Goal: Book appointment/travel/reservation

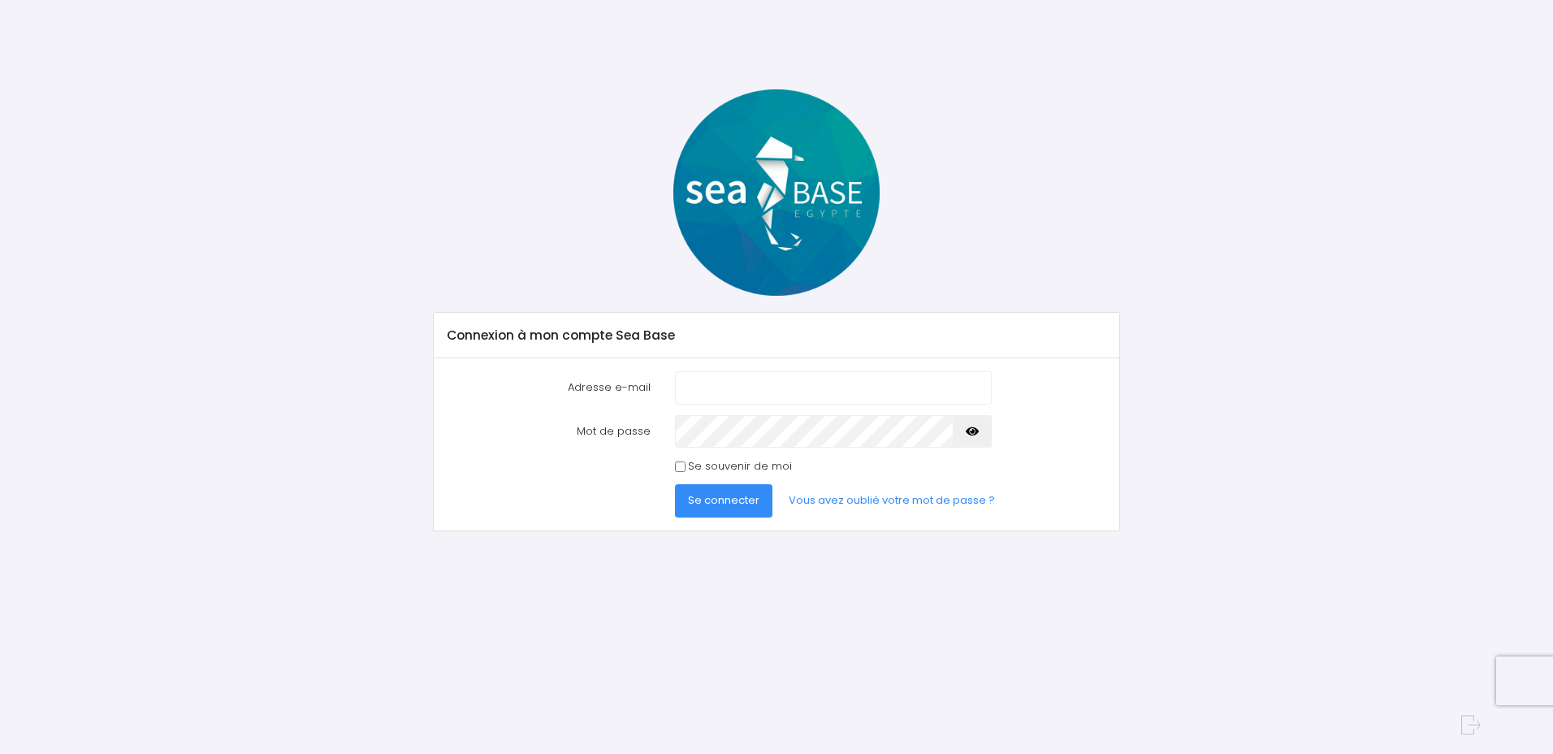
type input "aurore-l@windowslive.com"
click at [743, 509] on button "Se connecter" at bounding box center [723, 500] width 97 height 32
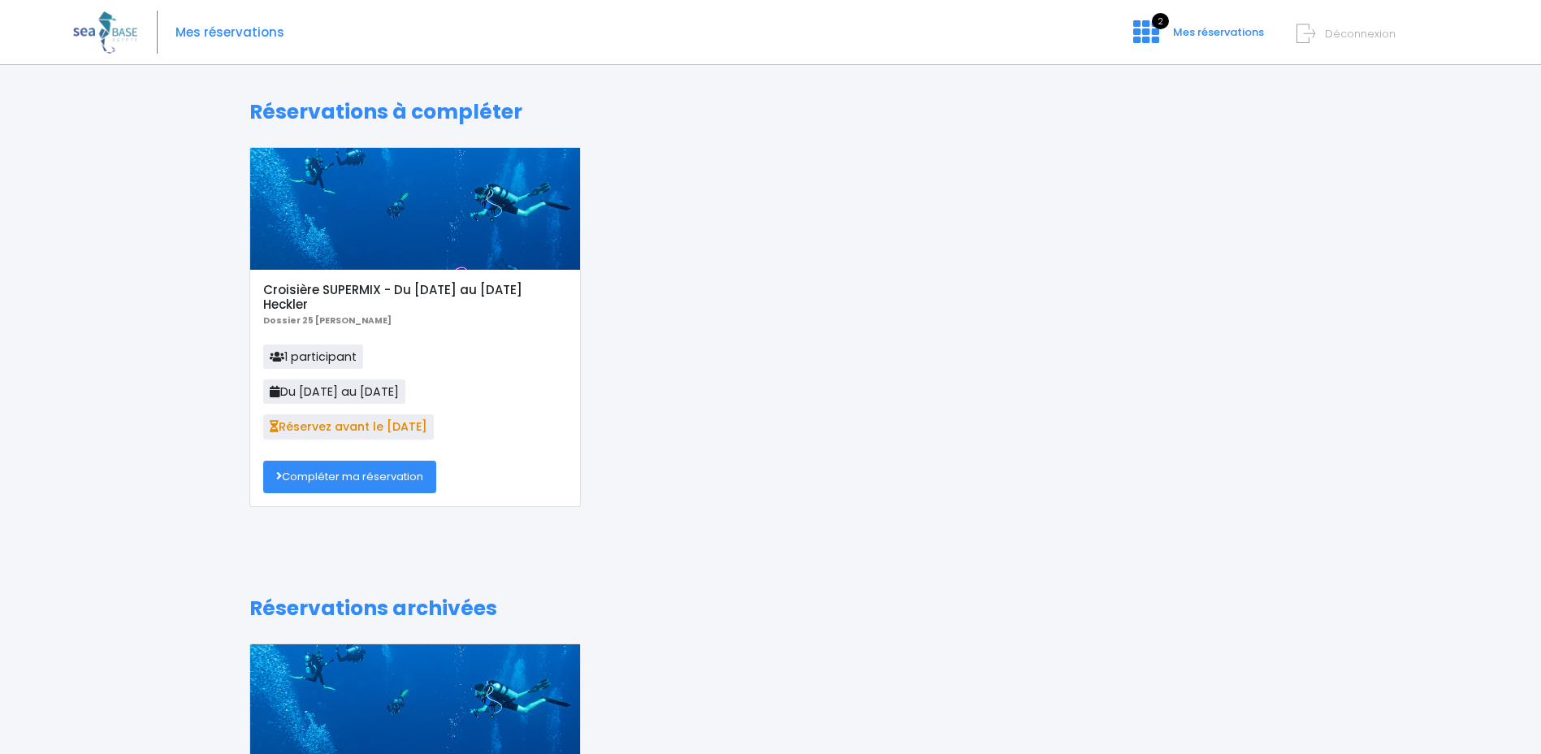
click at [376, 479] on link "Compléter ma réservation" at bounding box center [349, 477] width 173 height 32
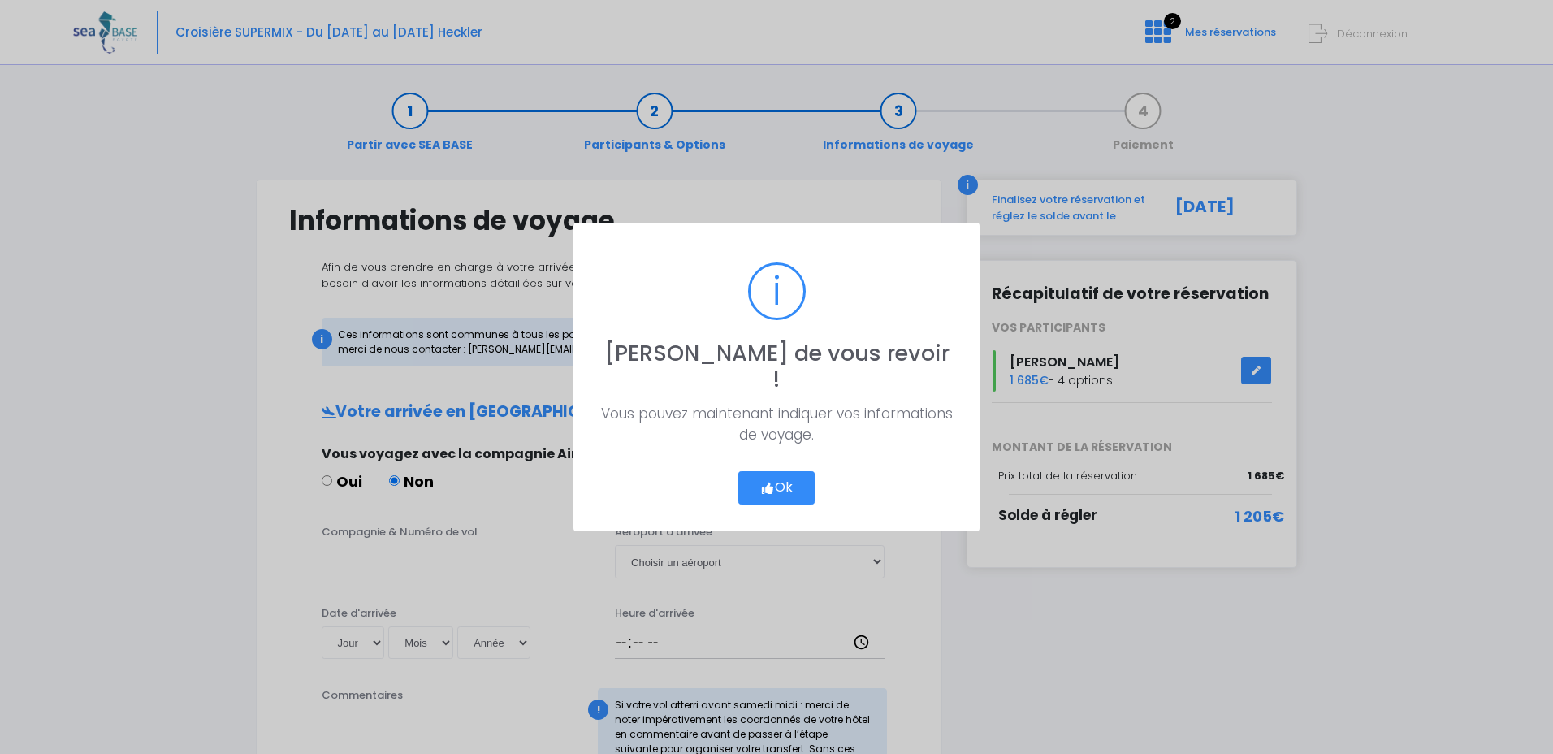
click at [763, 488] on icon "button" at bounding box center [767, 488] width 15 height 0
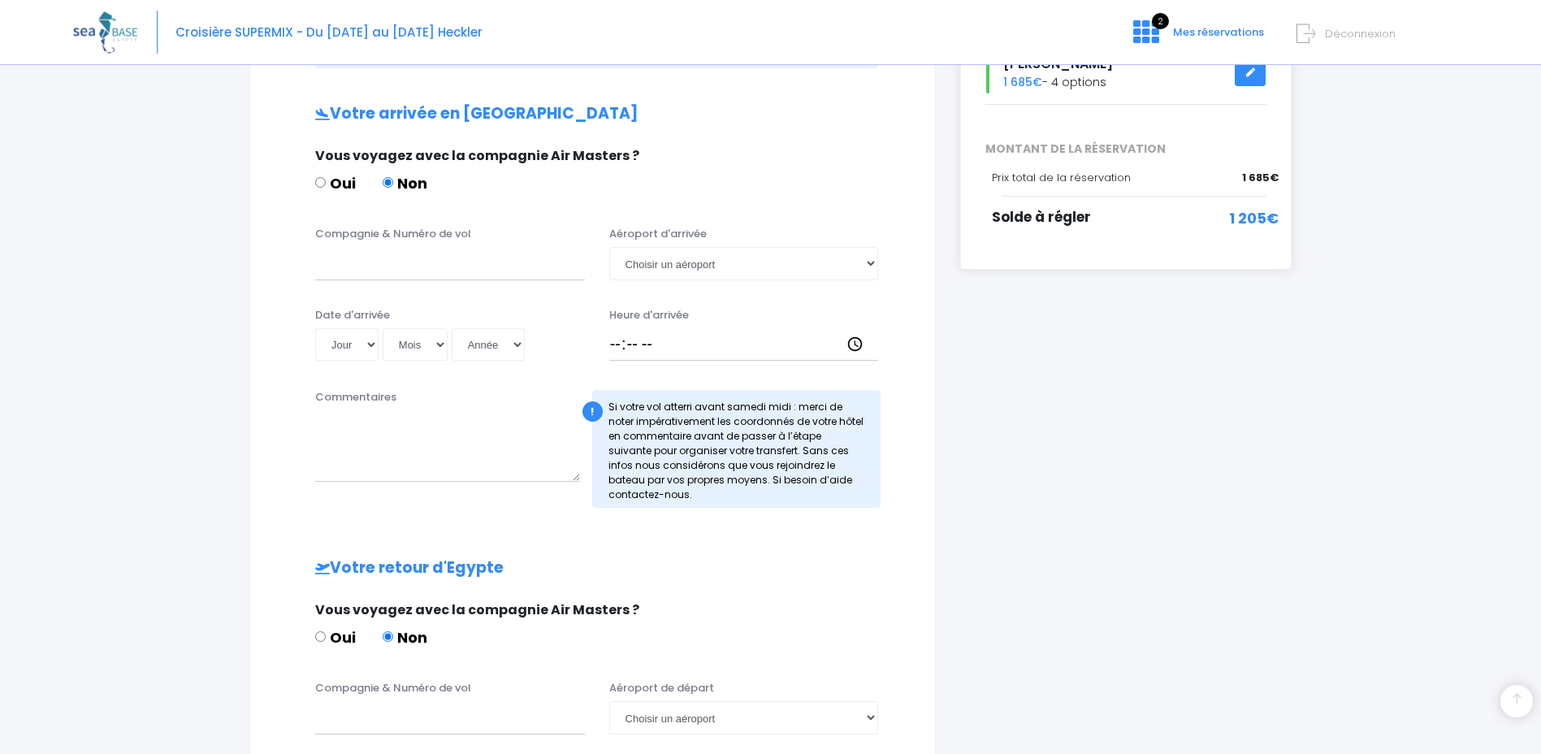
scroll to position [325, 0]
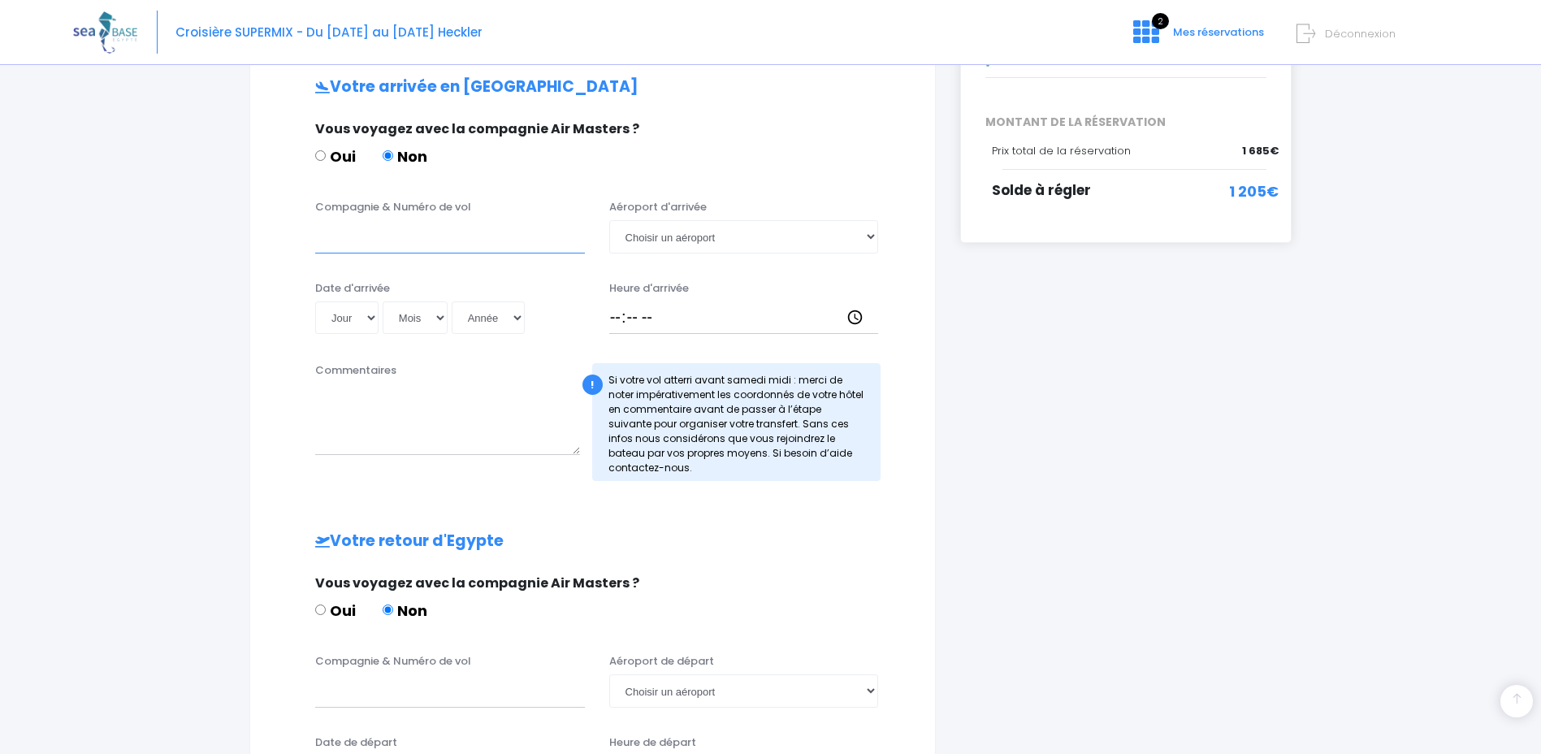
click at [402, 242] on input "Compagnie & Numéro de vol" at bounding box center [450, 236] width 270 height 32
click at [674, 240] on select "Choisir un aéroport Hurghada Marsa Alam" at bounding box center [744, 236] width 270 height 32
select select "Hurghada"
click at [609, 220] on select "Choisir un aéroport Hurghada Marsa Alam" at bounding box center [744, 236] width 270 height 32
click at [401, 231] on input "Compagnie & Numéro de vol" at bounding box center [450, 236] width 270 height 32
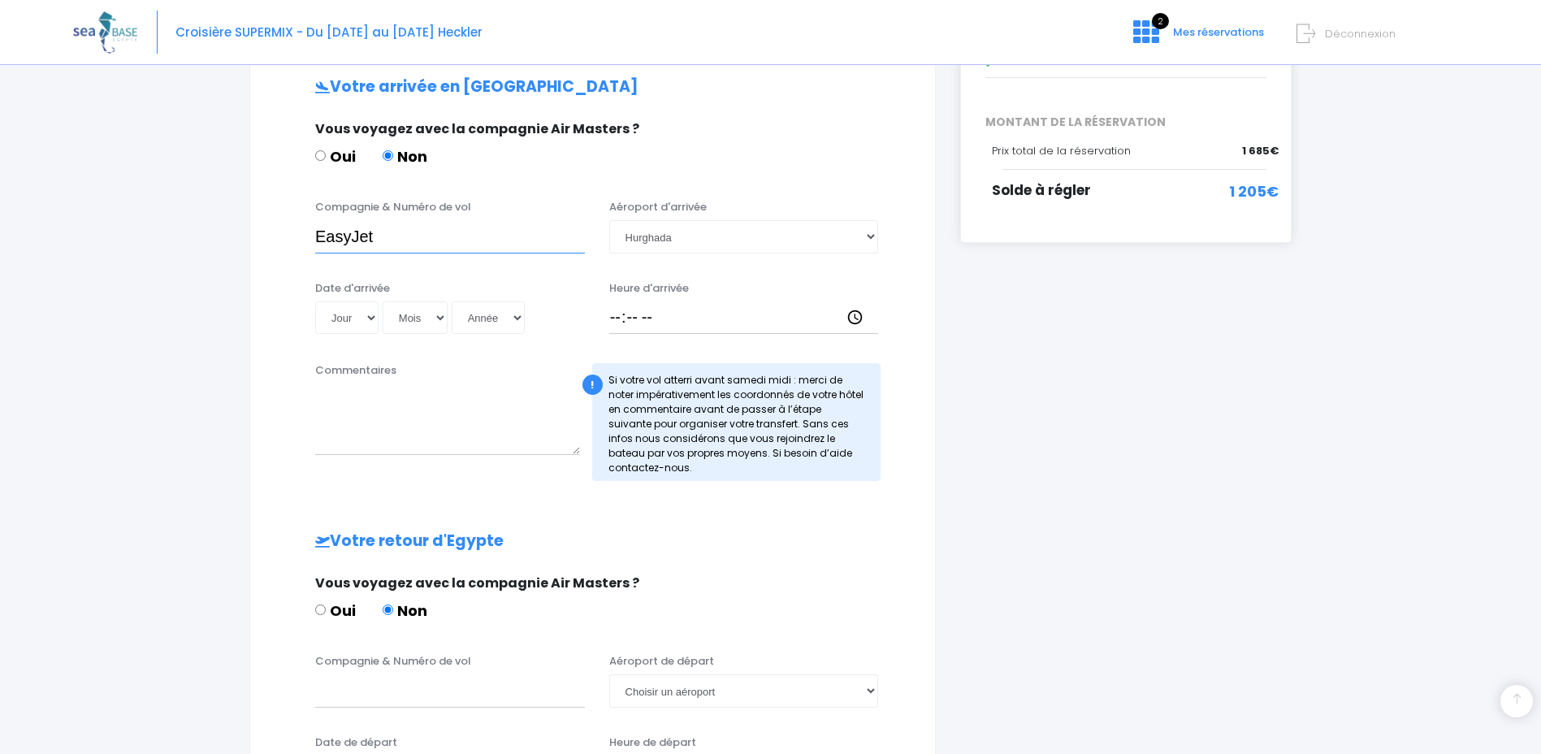
click at [413, 245] on input "EasyJet" at bounding box center [450, 236] width 270 height 32
paste input "EZS1593"
type input "EasyJet EZS1593"
click at [362, 320] on select "Jour 01 02 03 04 05 06 07 08 09 10 11 12 13 14 15 16 17 18 19 20 21 22 23 24 25…" at bounding box center [346, 317] width 63 height 32
select select "15"
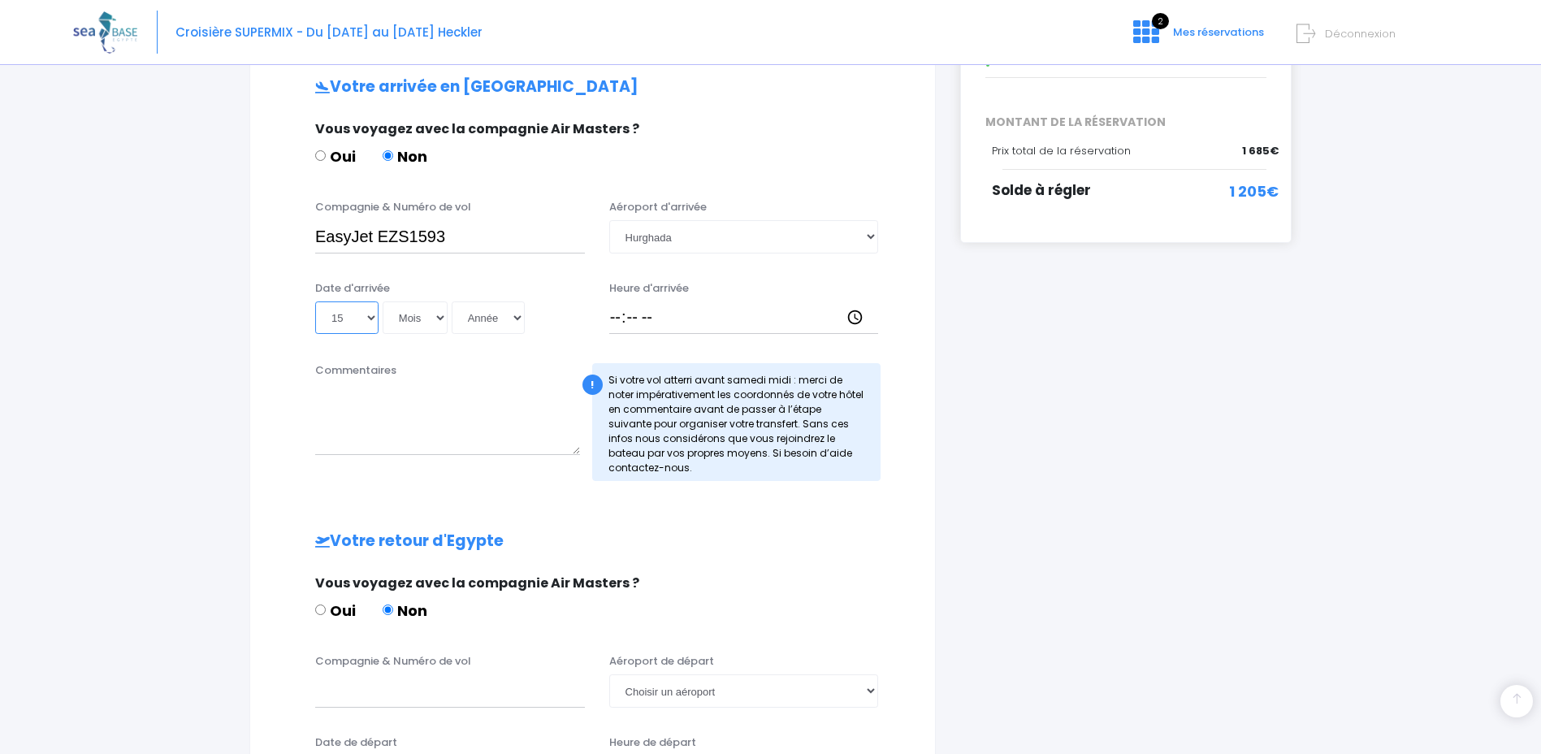
click at [315, 301] on select "Jour 01 02 03 04 05 06 07 08 09 10 11 12 13 14 15 16 17 18 19 20 21 22 23 24 25…" at bounding box center [346, 317] width 63 height 32
click at [413, 324] on select "Mois 01 02 03 04 05 06 07 08 09 10 11 12" at bounding box center [415, 317] width 65 height 32
select select "11"
click at [383, 301] on select "Mois 01 02 03 04 05 06 07 08 09 10 11 12" at bounding box center [415, 317] width 65 height 32
click at [496, 321] on select "Année 2045 2044 2043 2042 2041 2040 2039 2038 2037 2036 2035 2034 2033 2032 203…" at bounding box center [488, 317] width 73 height 32
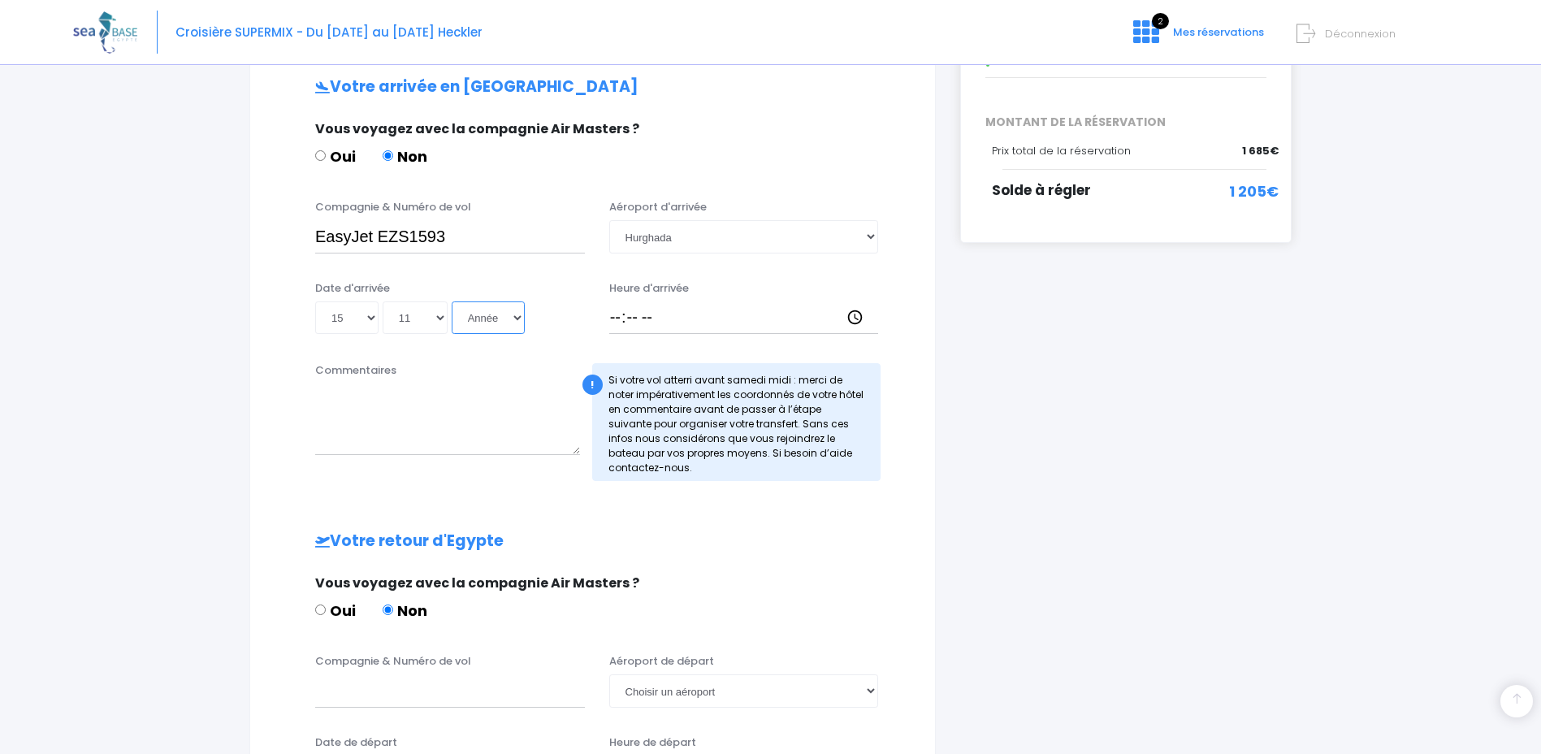
select select "2025"
click at [452, 301] on select "Année 2045 2044 2043 2042 2041 2040 2039 2038 2037 2036 2035 2034 2033 2032 203…" at bounding box center [488, 317] width 73 height 32
type input "2025-11-15"
click at [651, 327] on input "Heure d'arrivée" at bounding box center [744, 317] width 270 height 32
type input "13:30"
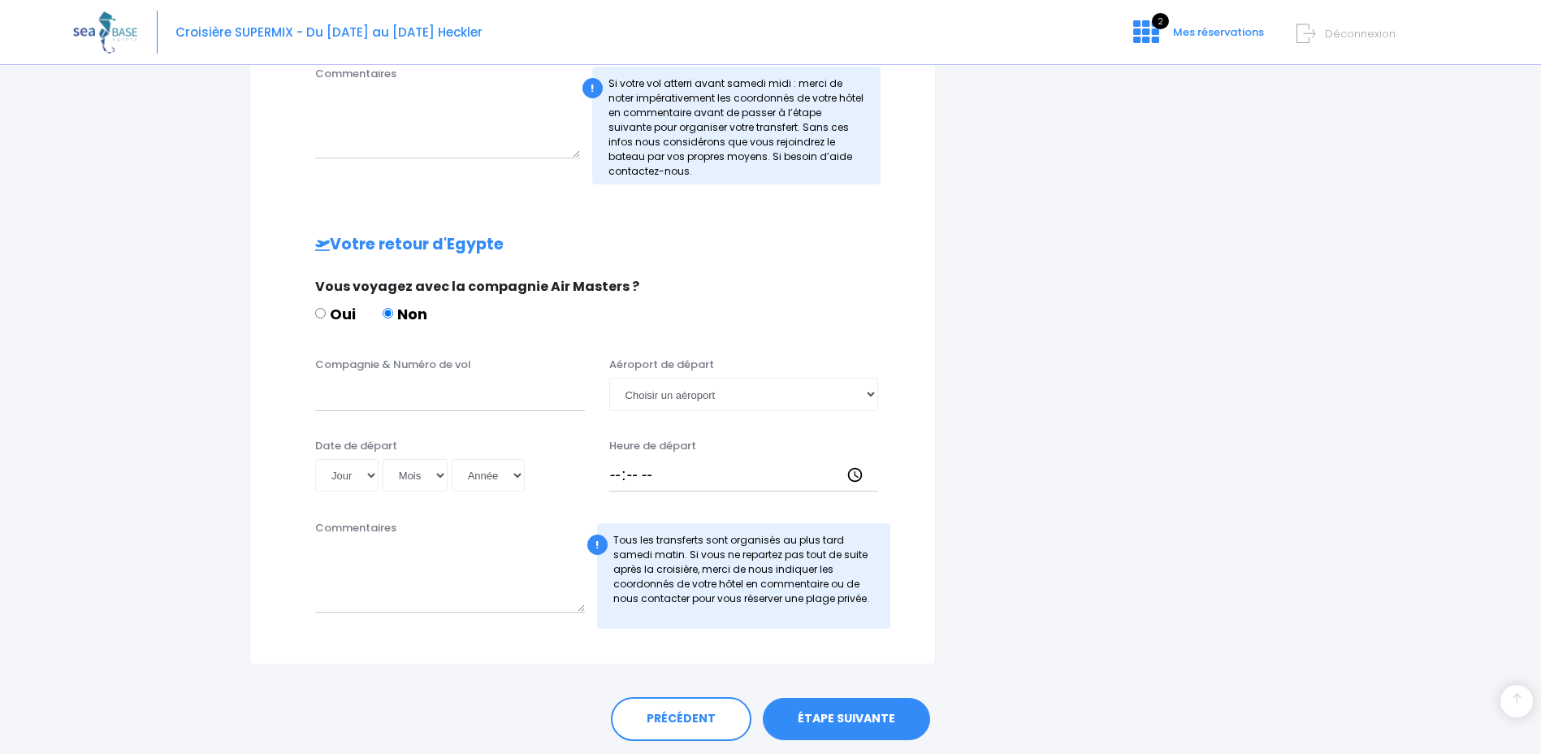
scroll to position [650, 0]
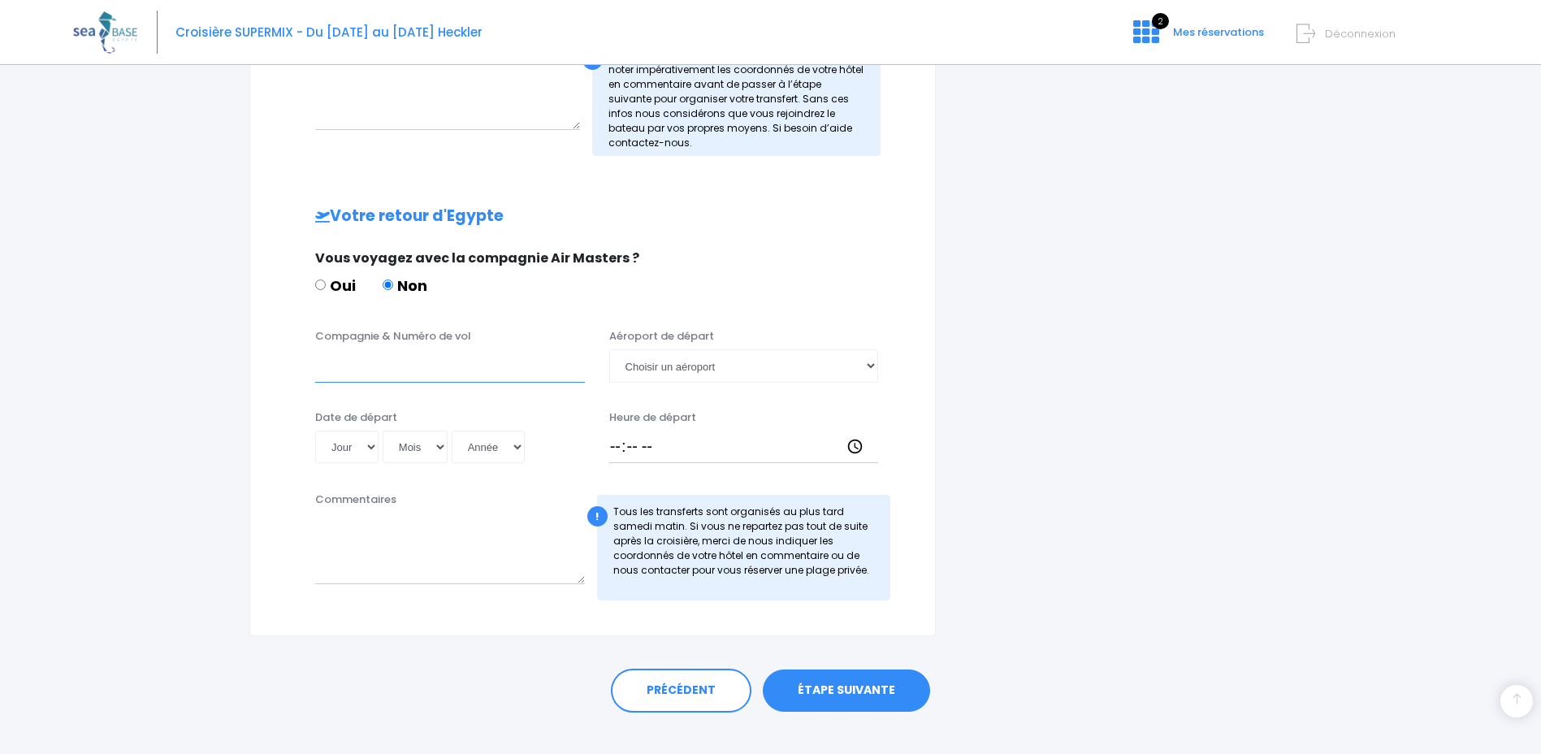
click at [401, 373] on input "Compagnie & Numéro de vol" at bounding box center [450, 365] width 270 height 32
type input "EasyJet"
click at [687, 363] on select "Choisir un aéroport Hurghada Marsa Alam" at bounding box center [744, 365] width 270 height 32
select select "Hurghada"
click at [609, 349] on select "Choisir un aéroport Hurghada Marsa Alam" at bounding box center [744, 365] width 270 height 32
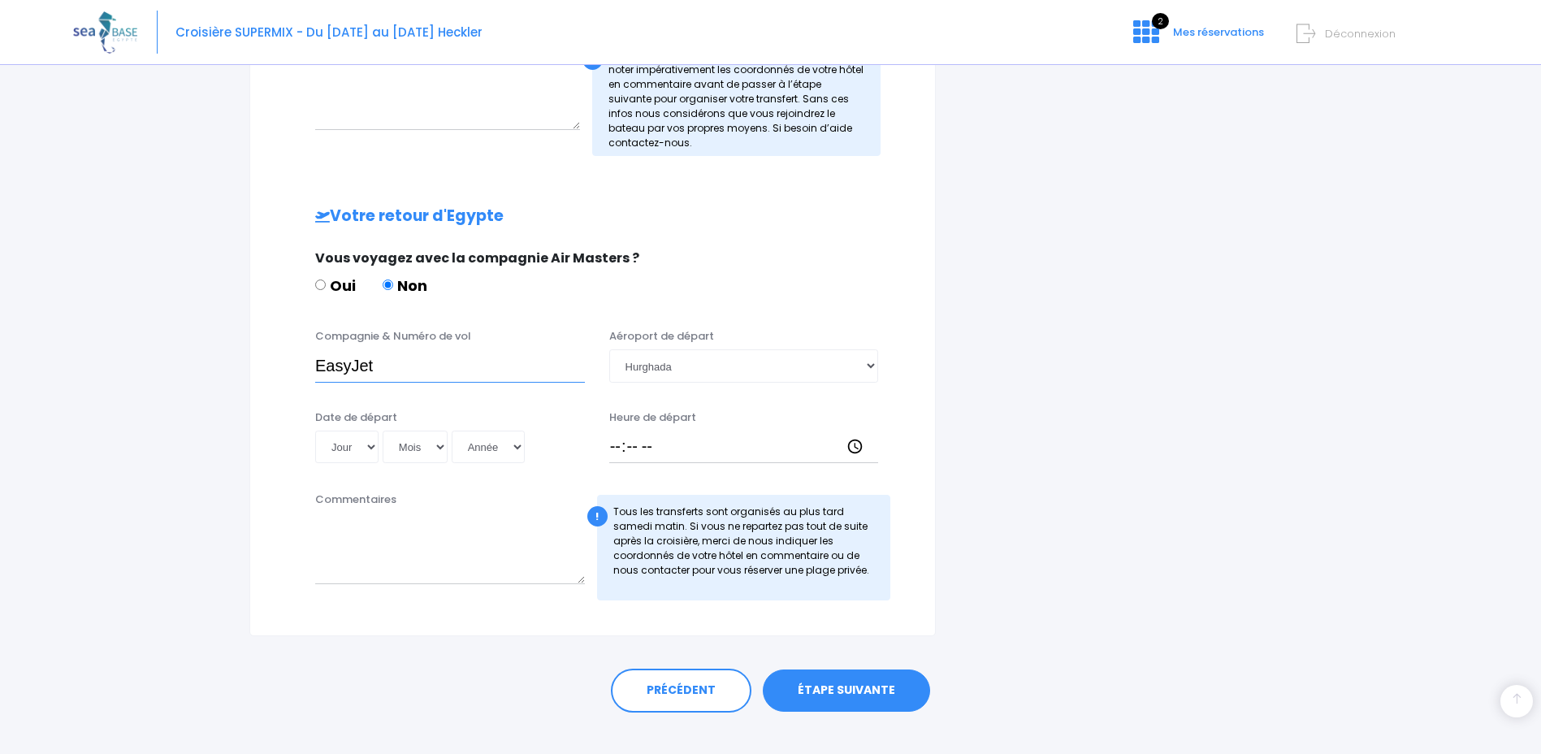
click at [484, 375] on input "EasyJet" at bounding box center [450, 365] width 270 height 32
click at [451, 361] on input "EasyJet" at bounding box center [450, 365] width 270 height 32
paste input "EZS1594"
type input "EasyJet EZS1594"
click at [360, 444] on select "Jour 01 02 03 04 05 06 07 08 09 10 11 12 13 14 15 16 17 18 19 20 21 22 23 24 25…" at bounding box center [346, 447] width 63 height 32
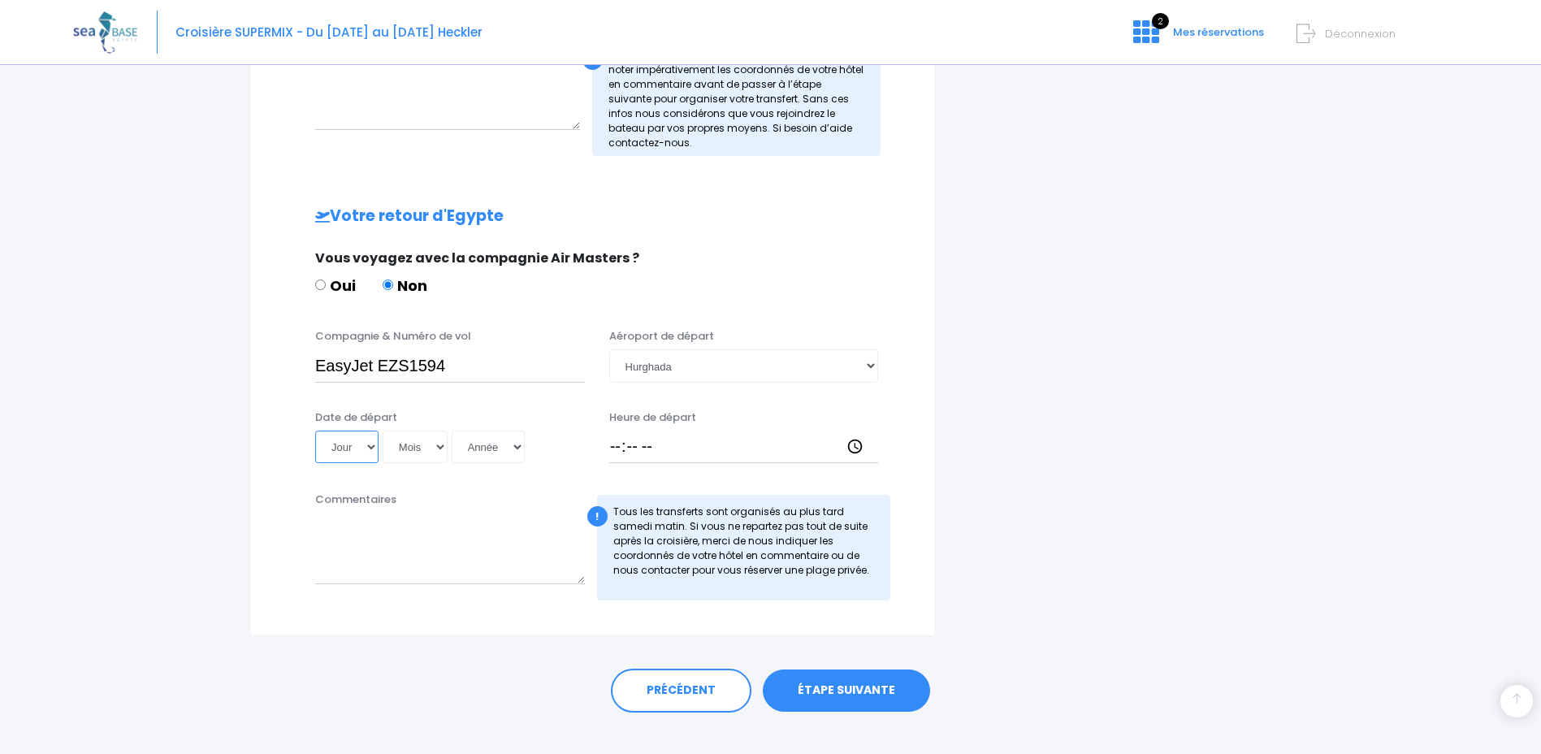
select select "22"
click at [315, 431] on select "Jour 01 02 03 04 05 06 07 08 09 10 11 12 13 14 15 16 17 18 19 20 21 22 23 24 25…" at bounding box center [346, 447] width 63 height 32
click at [422, 453] on select "Mois 01 02 03 04 05 06 07 08 09 10 11 12" at bounding box center [415, 447] width 65 height 32
select select "11"
click at [383, 431] on select "Mois 01 02 03 04 05 06 07 08 09 10 11 12" at bounding box center [415, 447] width 65 height 32
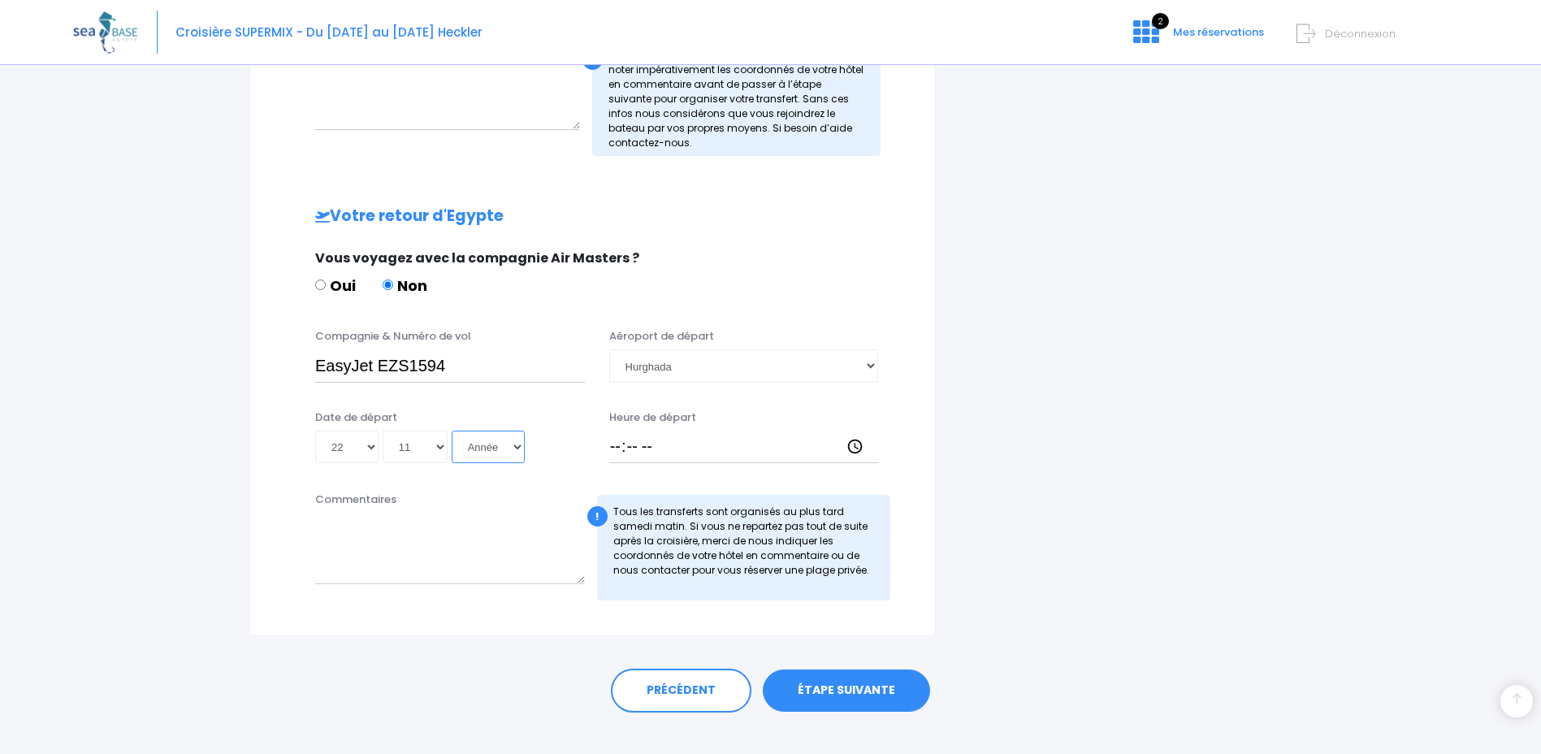
click at [491, 452] on select "Année 2045 2044 2043 2042 2041 2040 2039 2038 2037 2036 2035 2034 2033 2032 203…" at bounding box center [488, 447] width 73 height 32
select select "2025"
click at [452, 431] on select "Année 2045 2044 2043 2042 2041 2040 2039 2038 2037 2036 2035 2034 2033 2032 203…" at bounding box center [488, 447] width 73 height 32
type input "2025-11-22"
click at [662, 451] on input "Heure de départ" at bounding box center [744, 447] width 270 height 32
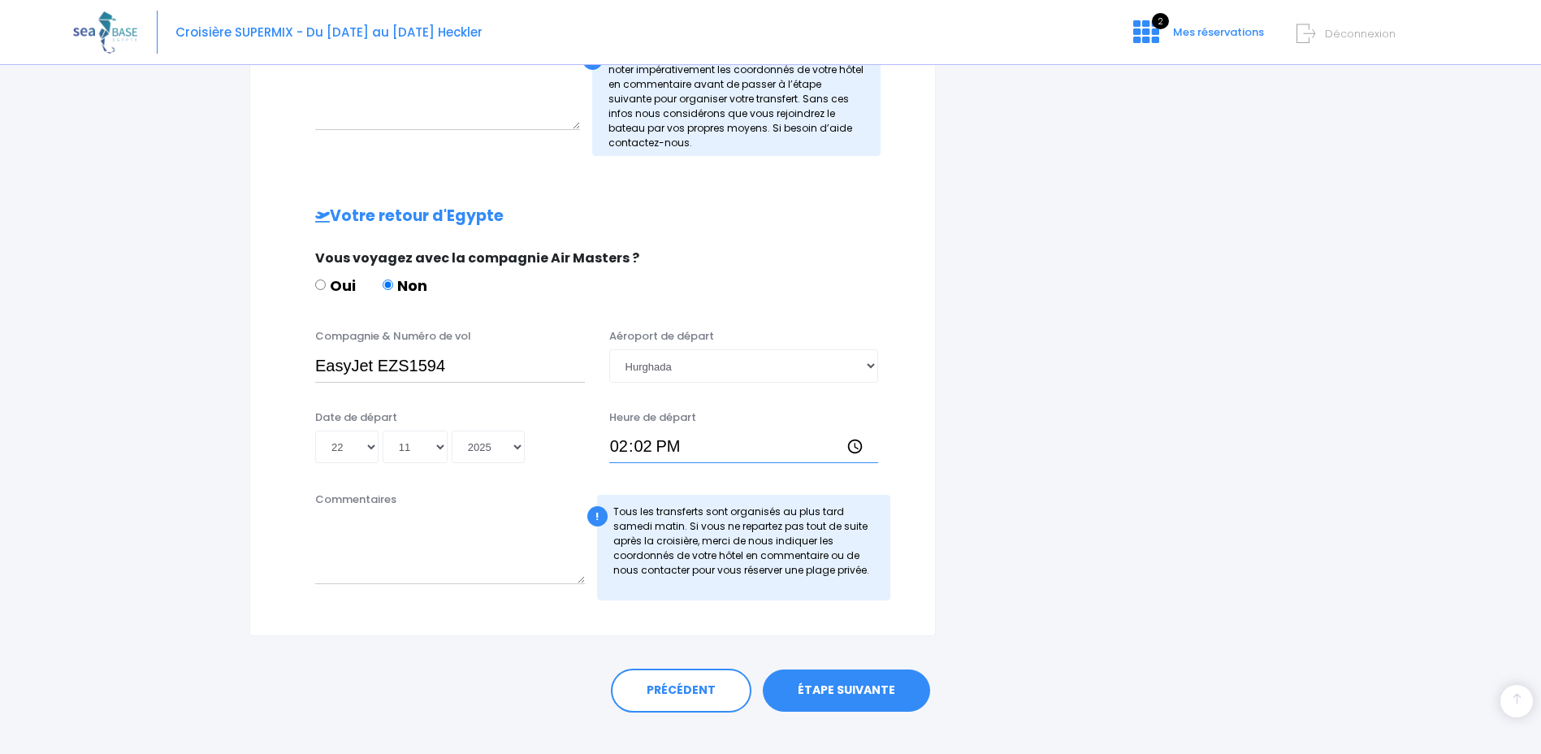
type input "14:25"
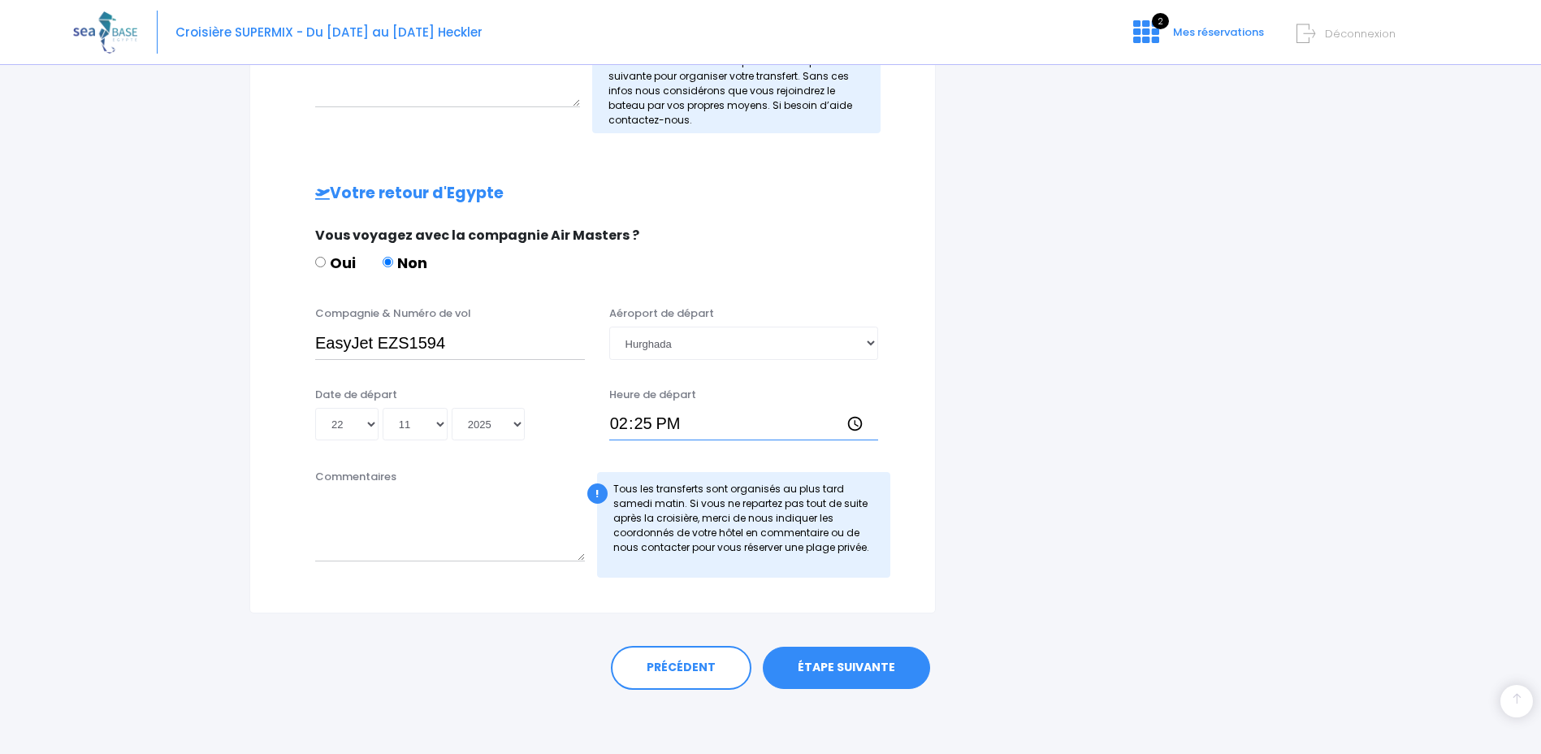
scroll to position [674, 0]
click at [886, 672] on link "ÉTAPE SUIVANTE" at bounding box center [846, 667] width 167 height 42
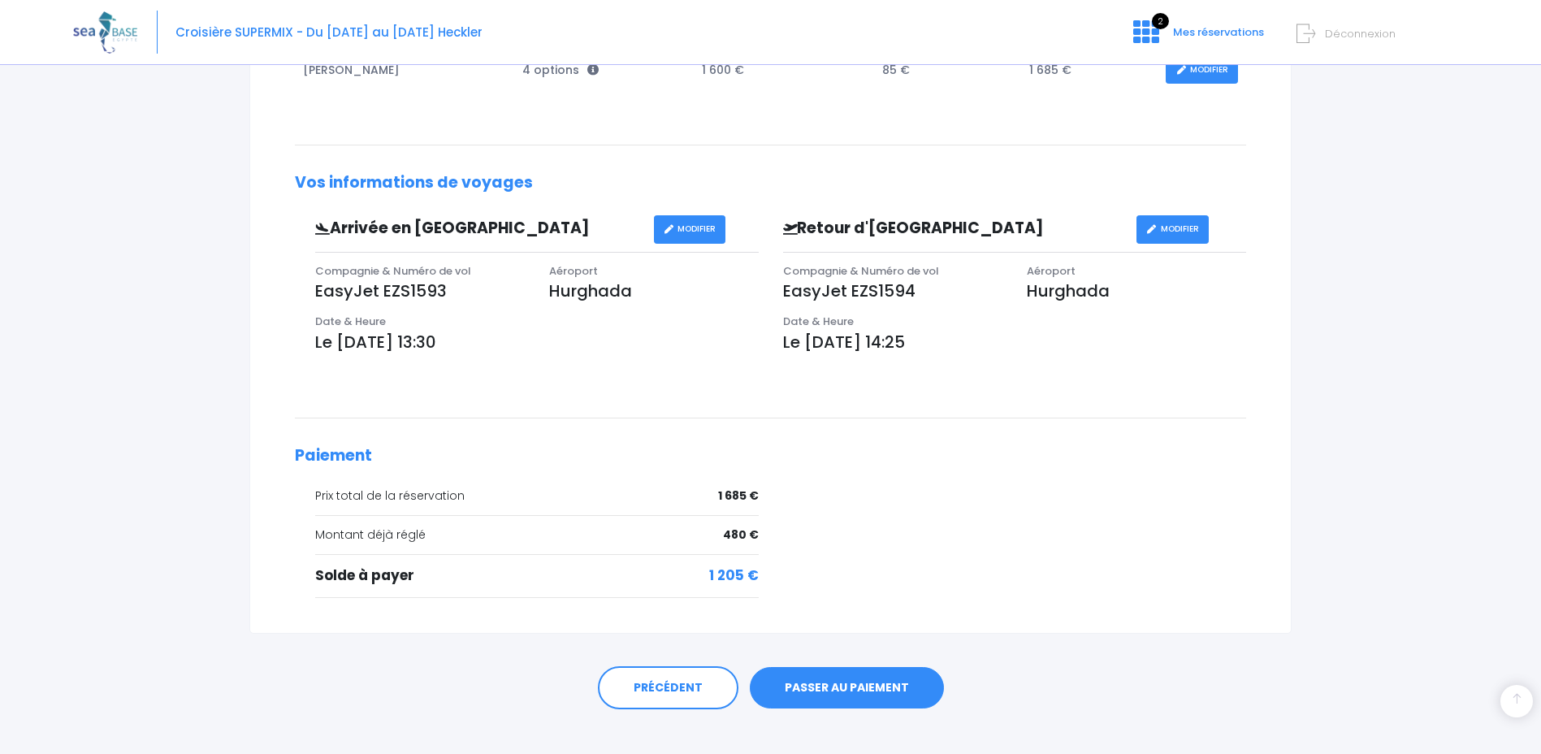
scroll to position [388, 0]
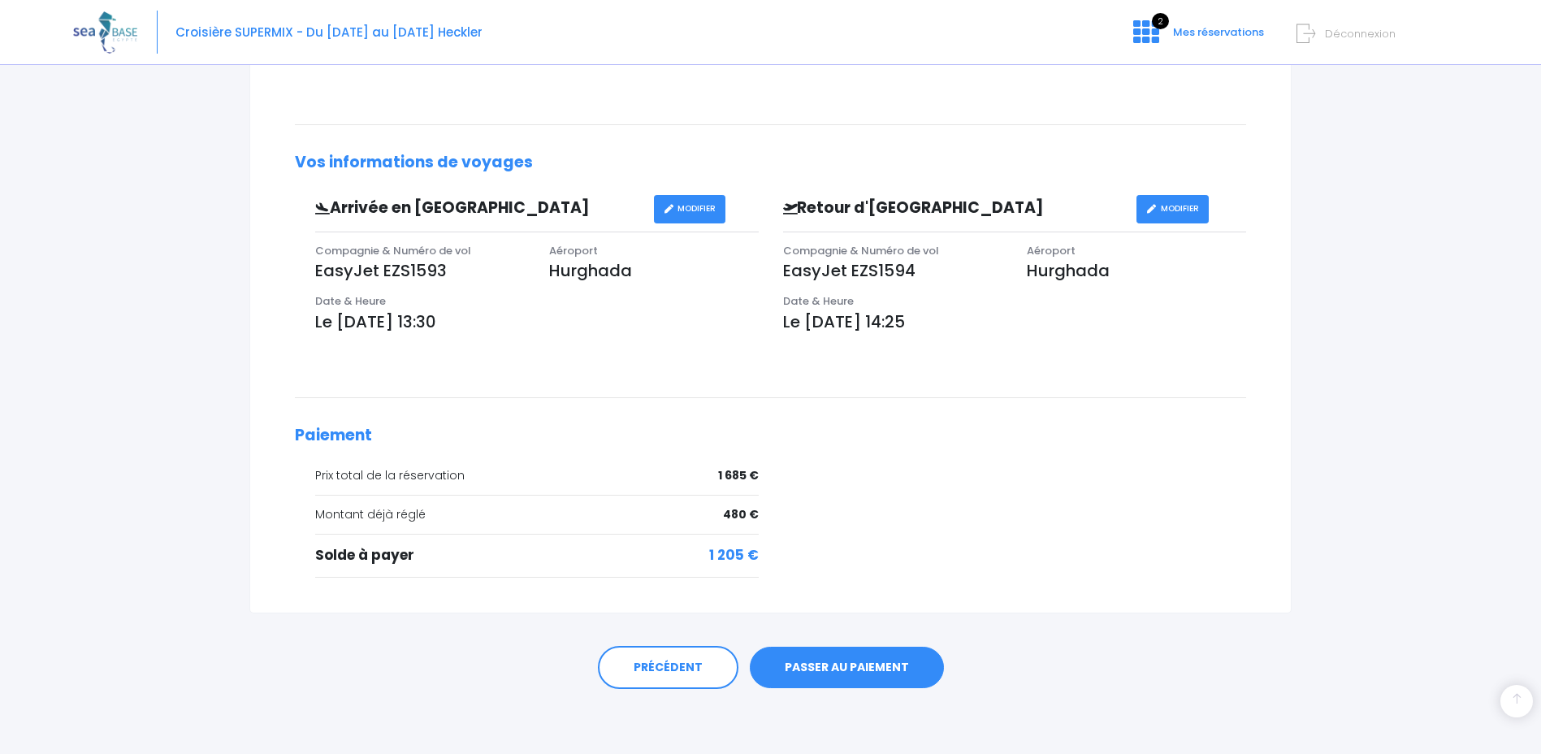
click at [873, 669] on link "PASSER AU PAIEMENT" at bounding box center [847, 668] width 194 height 42
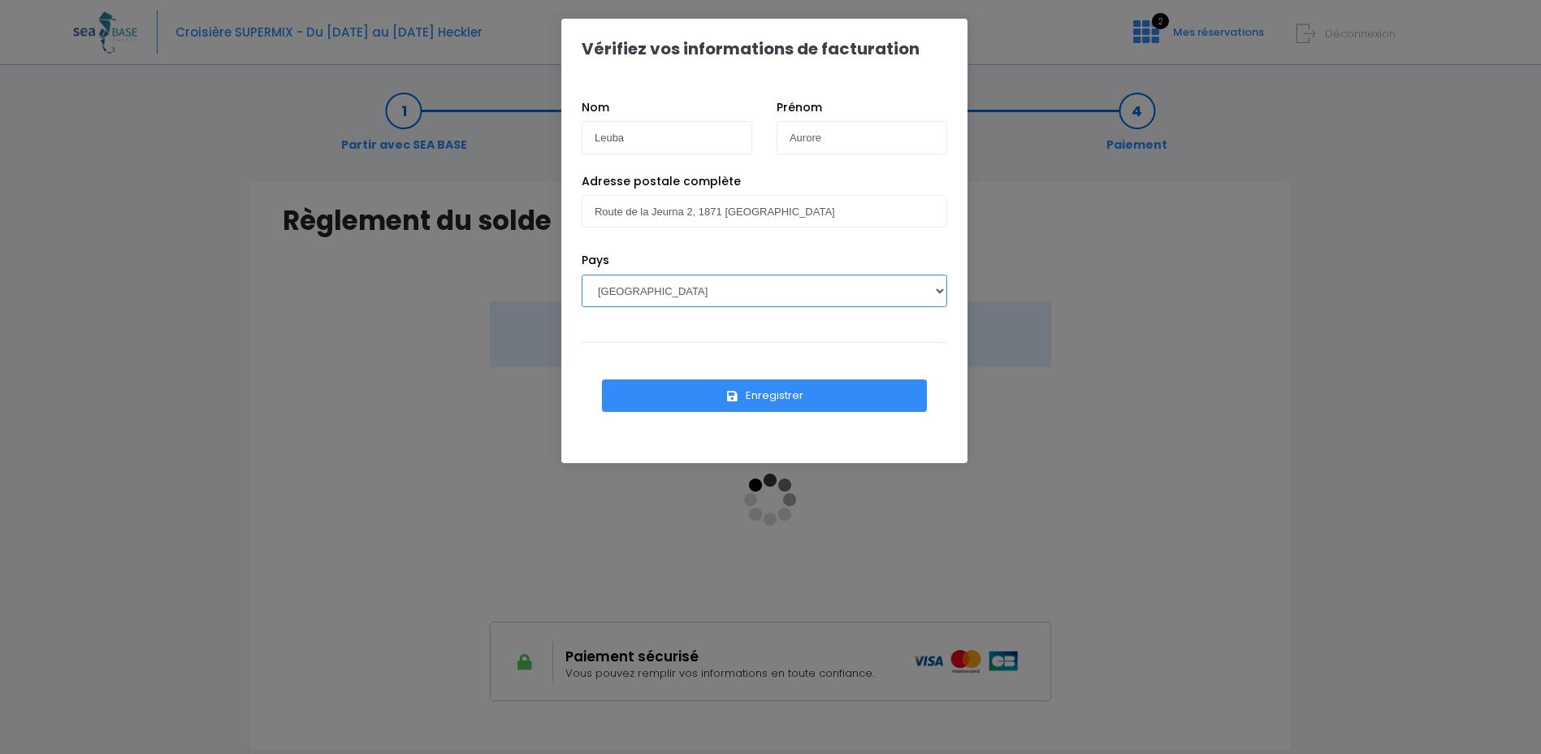
click at [799, 292] on select "[GEOGRAPHIC_DATA] [GEOGRAPHIC_DATA], [GEOGRAPHIC_DATA] [GEOGRAPHIC_DATA] [GEOGR…" at bounding box center [765, 291] width 366 height 32
select select "CH"
click at [582, 275] on select "[GEOGRAPHIC_DATA] [GEOGRAPHIC_DATA], [GEOGRAPHIC_DATA] [GEOGRAPHIC_DATA] [GEOGR…" at bounding box center [765, 291] width 366 height 32
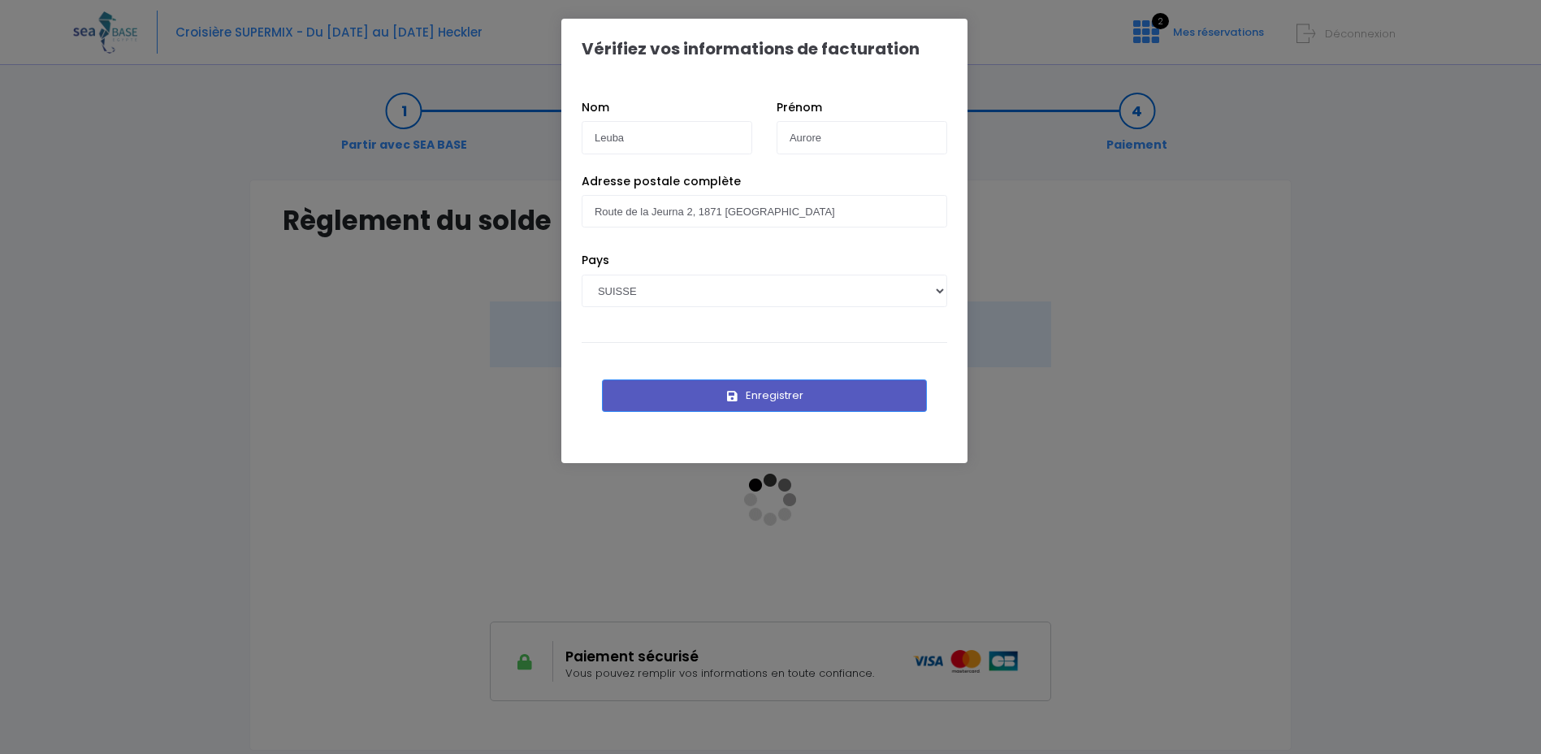
click at [786, 400] on button "Enregistrer" at bounding box center [764, 395] width 325 height 32
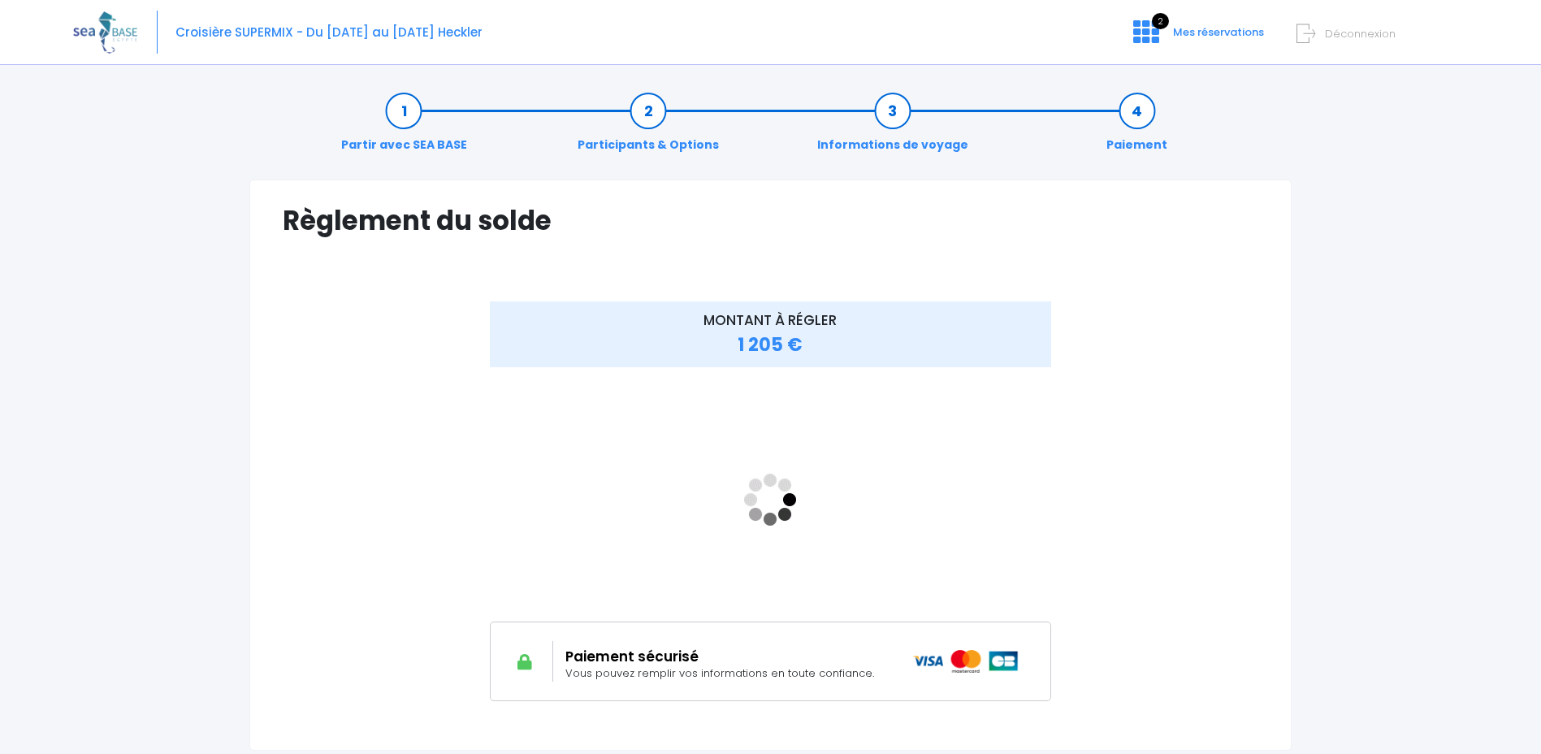
click at [1217, 36] on span "Mes réservations" at bounding box center [1218, 31] width 91 height 15
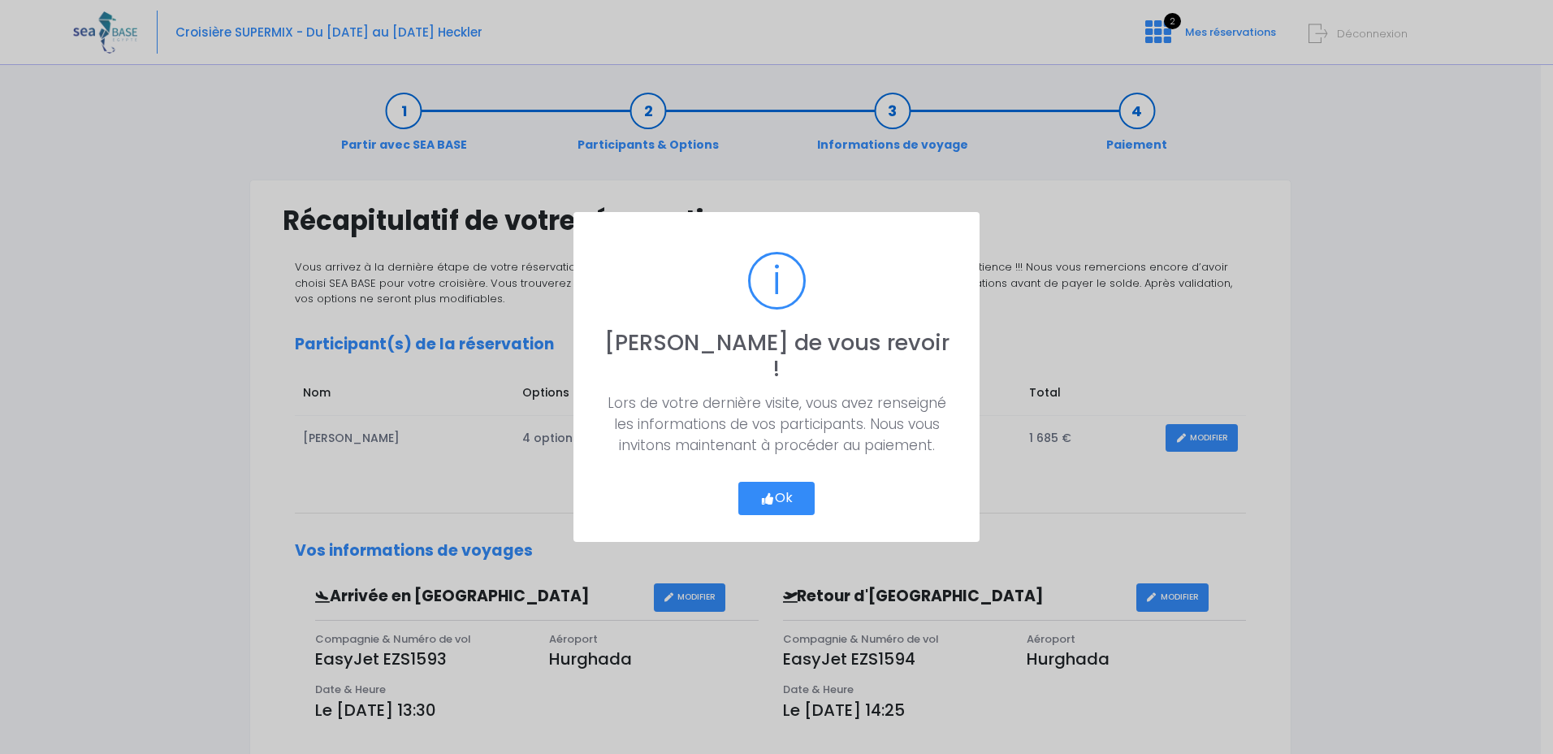
click at [790, 482] on button "Ok" at bounding box center [777, 499] width 76 height 34
